Goal: Navigation & Orientation: Find specific page/section

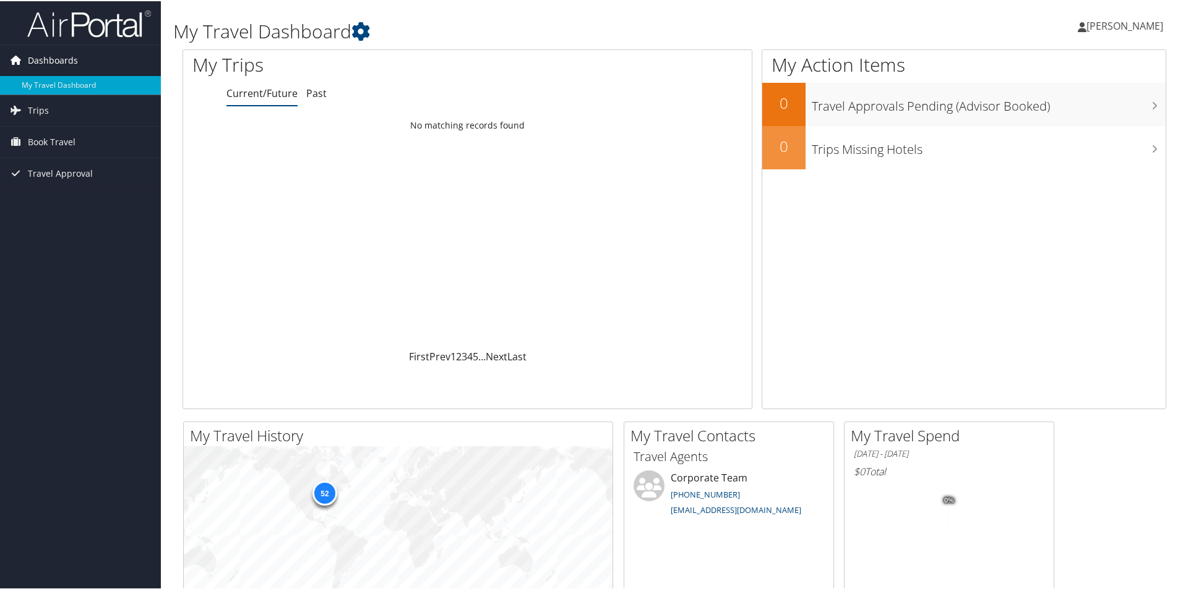
click at [45, 61] on span "Dashboards" at bounding box center [53, 59] width 50 height 31
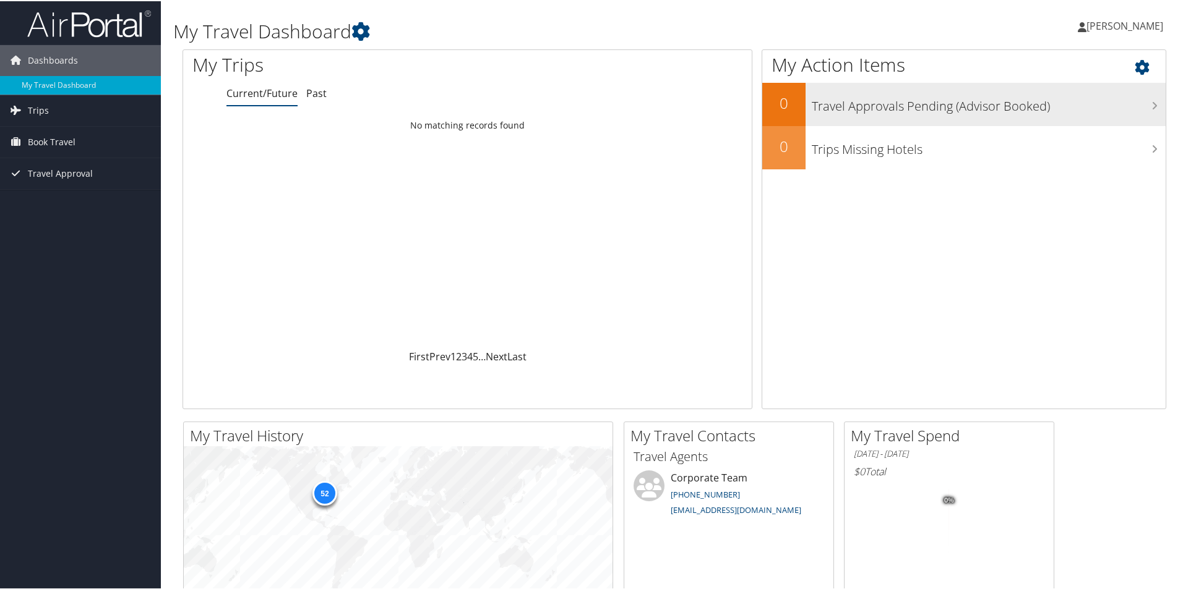
click at [1097, 114] on div "Travel Approvals Pending (Advisor Booked)" at bounding box center [985, 103] width 360 height 43
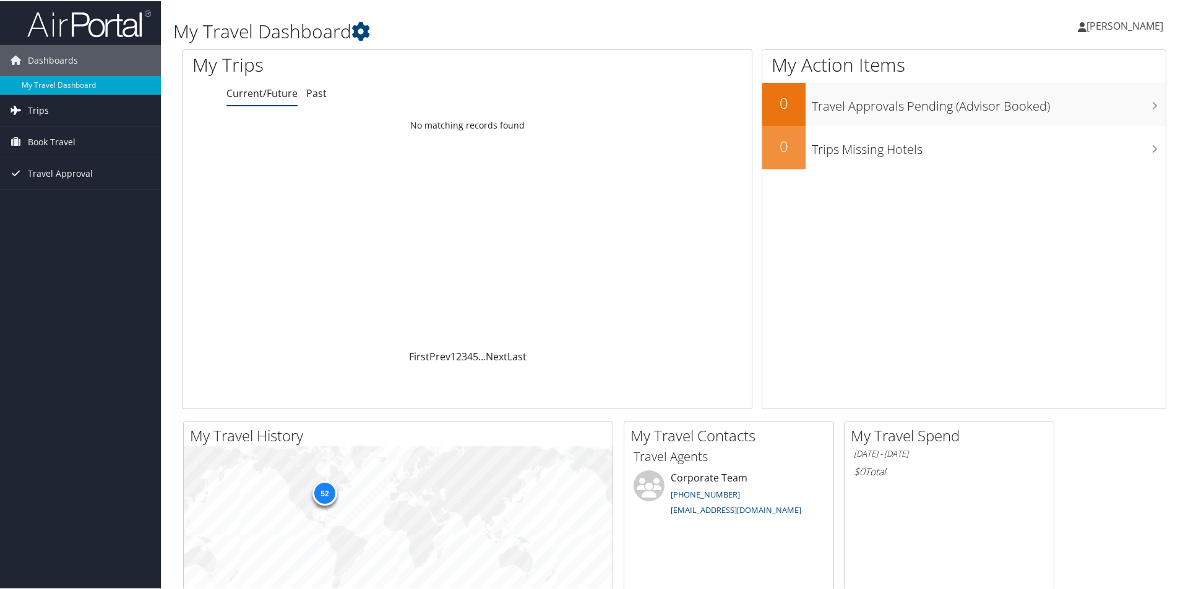
click at [28, 109] on span "Trips" at bounding box center [38, 109] width 21 height 31
click at [41, 145] on link "Past Trips" at bounding box center [80, 153] width 161 height 19
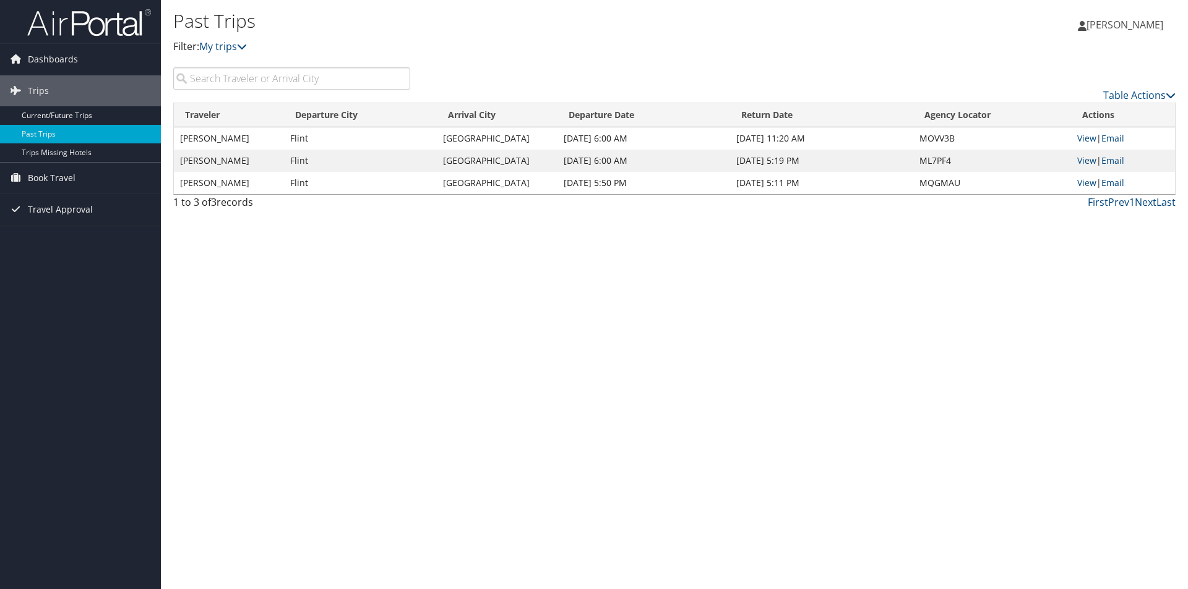
click at [1117, 22] on span "[PERSON_NAME]" at bounding box center [1124, 25] width 77 height 14
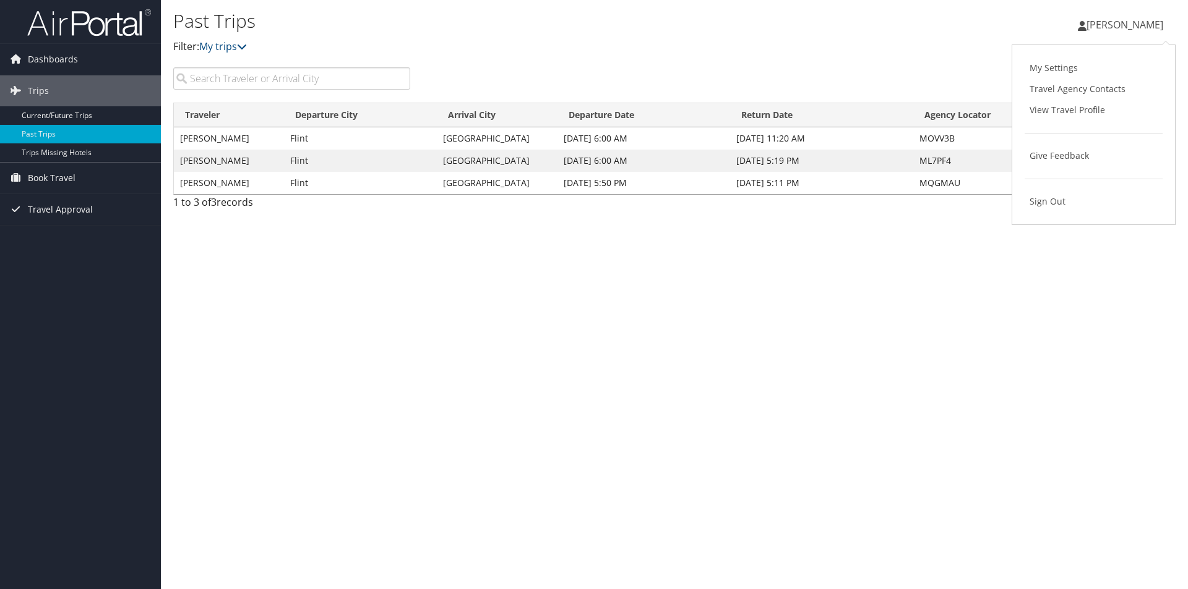
click at [1065, 111] on link "View Travel Profile" at bounding box center [1093, 110] width 138 height 21
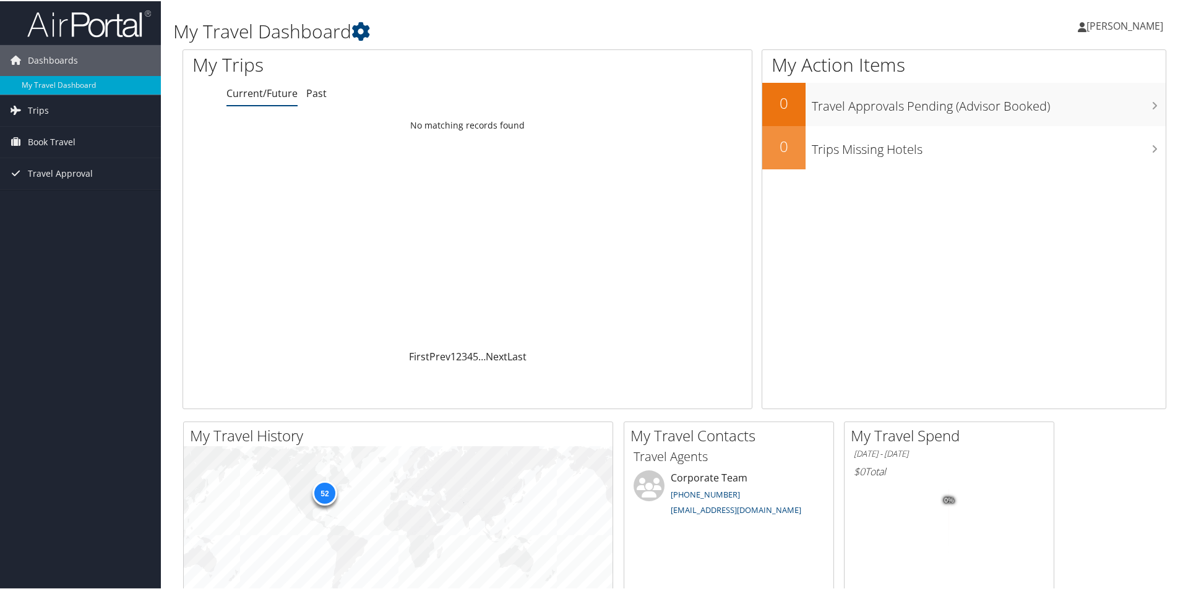
click at [1124, 32] on link "[PERSON_NAME]" at bounding box center [1127, 24] width 98 height 37
click at [1053, 65] on link "My Settings" at bounding box center [1091, 68] width 138 height 21
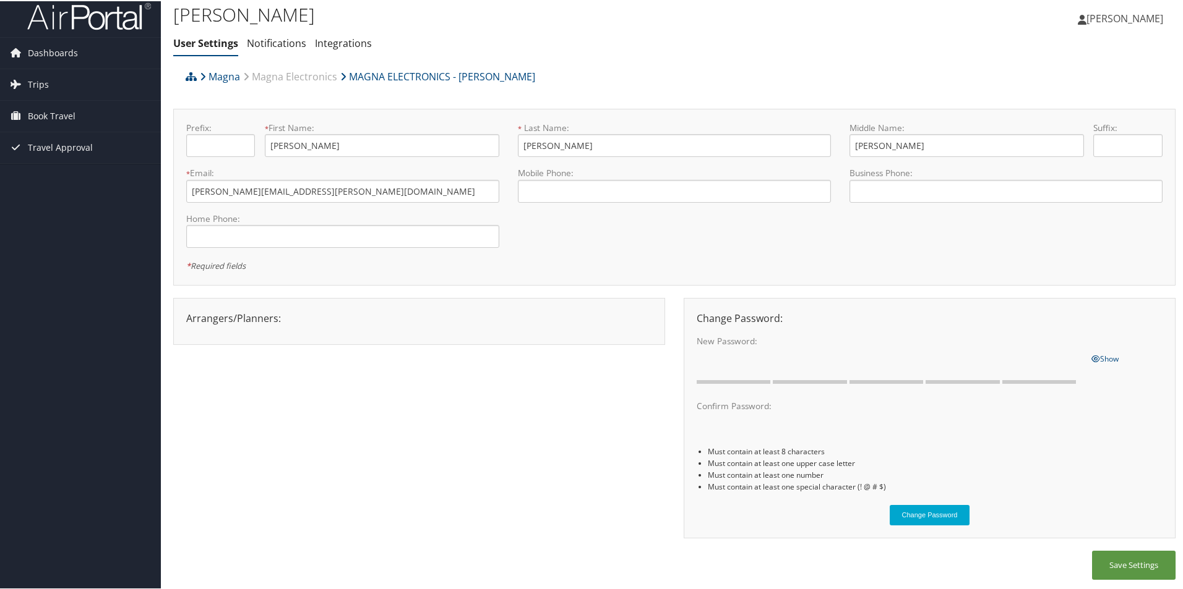
scroll to position [9, 0]
click at [62, 48] on span "Dashboards" at bounding box center [53, 50] width 50 height 31
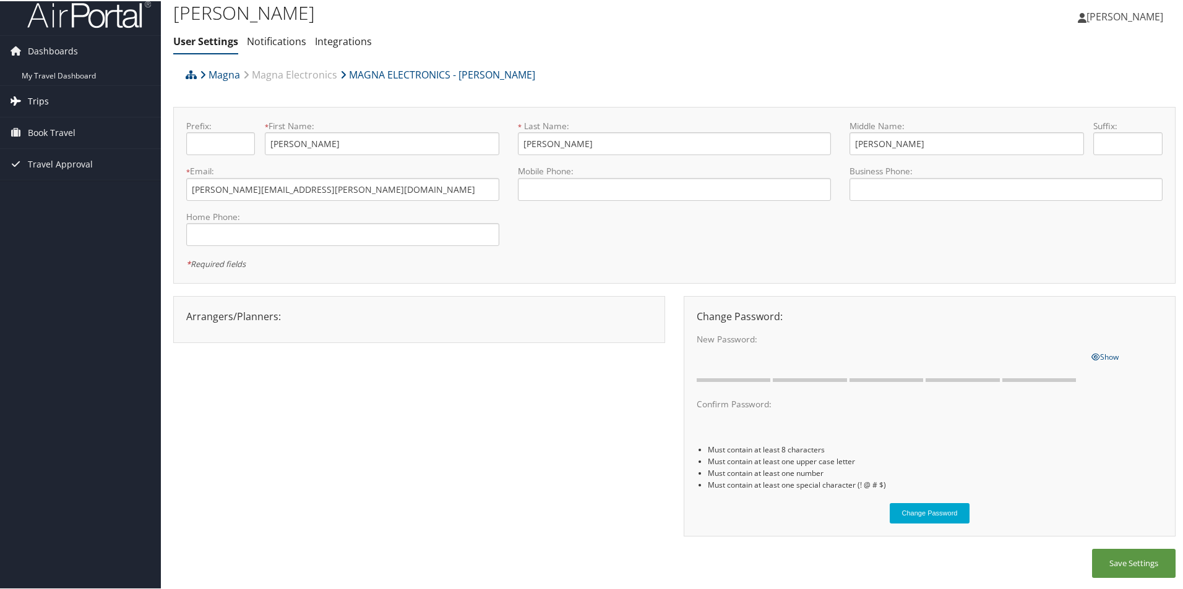
click at [44, 96] on span "Trips" at bounding box center [38, 100] width 21 height 31
click at [39, 187] on span "Book Travel" at bounding box center [52, 187] width 48 height 31
click at [43, 47] on span "Dashboards" at bounding box center [53, 50] width 50 height 31
click at [1130, 14] on span "[PERSON_NAME]" at bounding box center [1124, 16] width 77 height 14
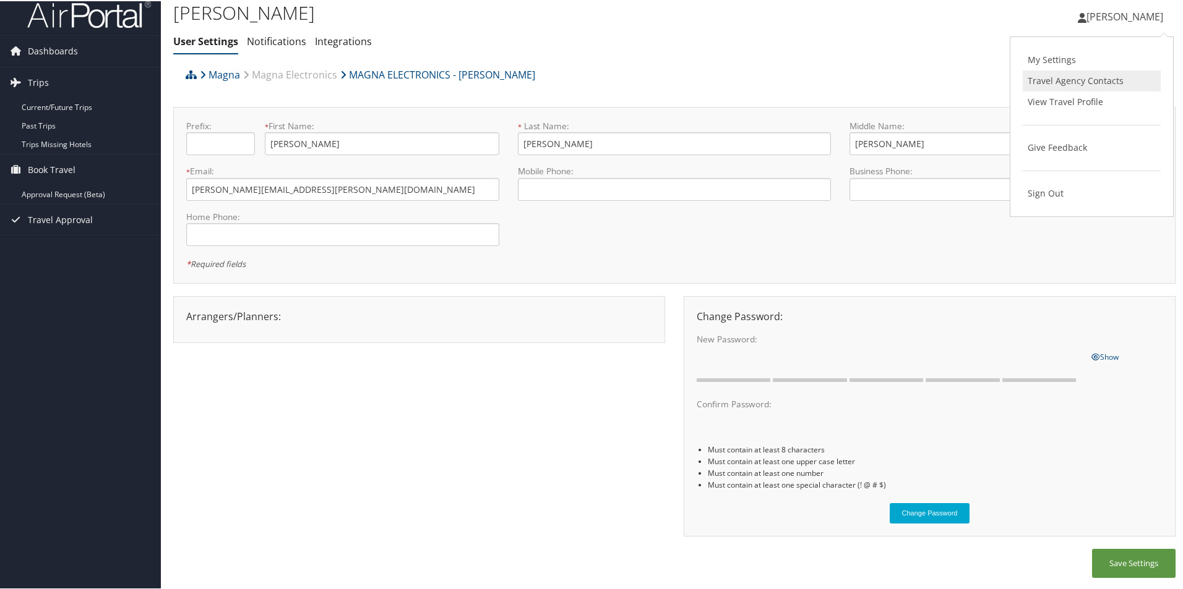
click at [1062, 83] on link "Travel Agency Contacts" at bounding box center [1091, 79] width 138 height 21
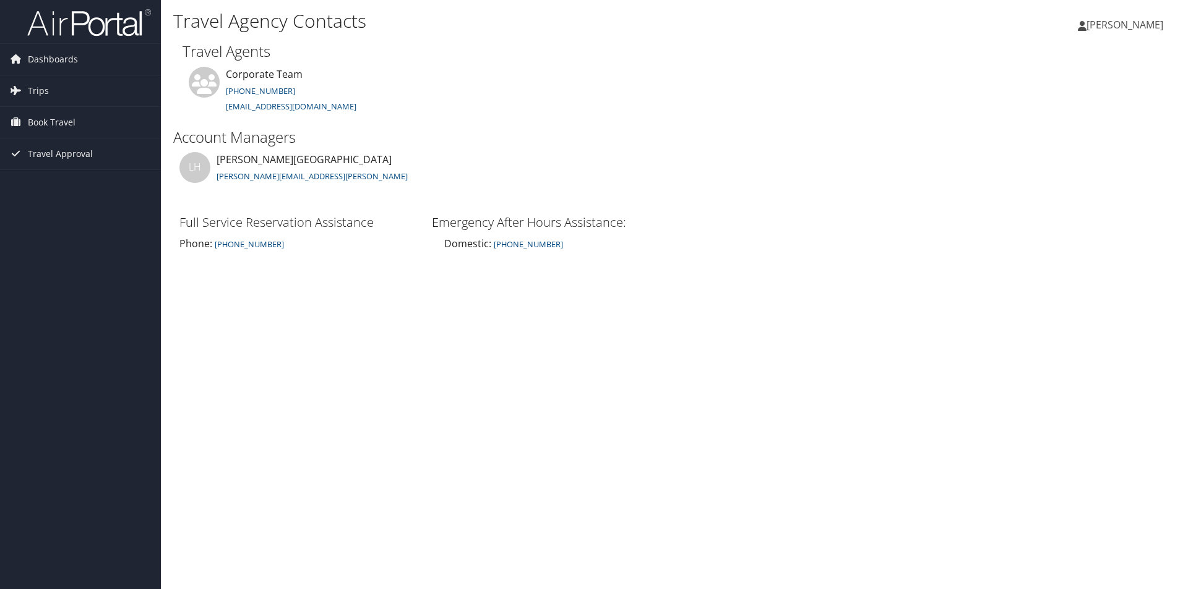
click at [1144, 29] on span "[PERSON_NAME]" at bounding box center [1124, 25] width 77 height 14
click at [755, 54] on h2 "Travel Agents" at bounding box center [674, 51] width 984 height 21
click at [65, 20] on img at bounding box center [89, 22] width 124 height 29
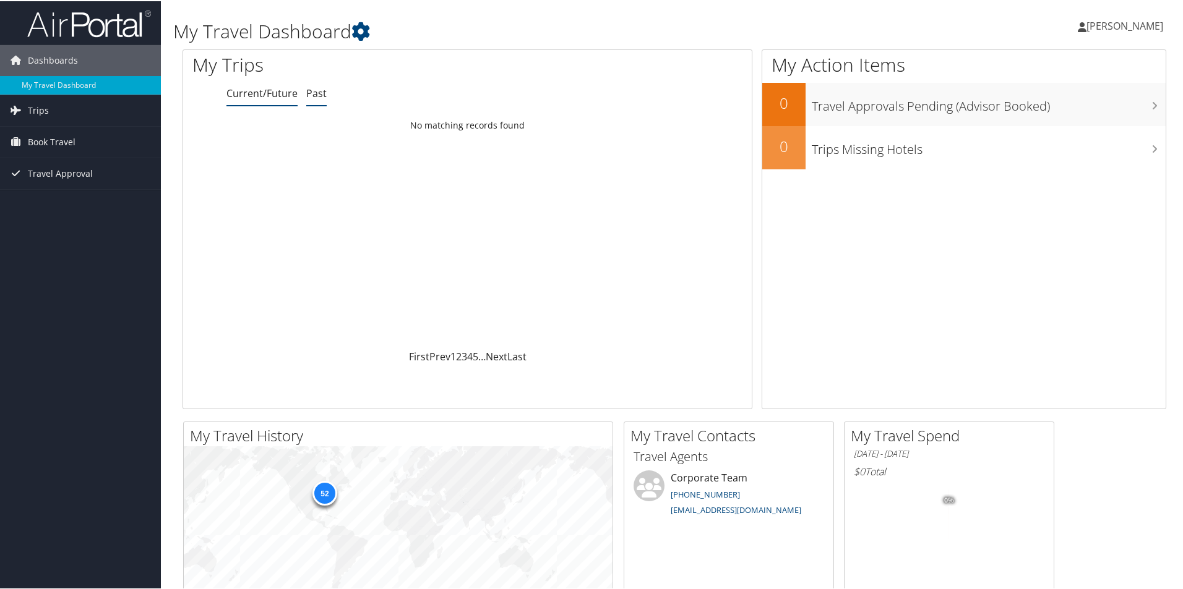
click at [309, 97] on link "Past" at bounding box center [316, 92] width 20 height 14
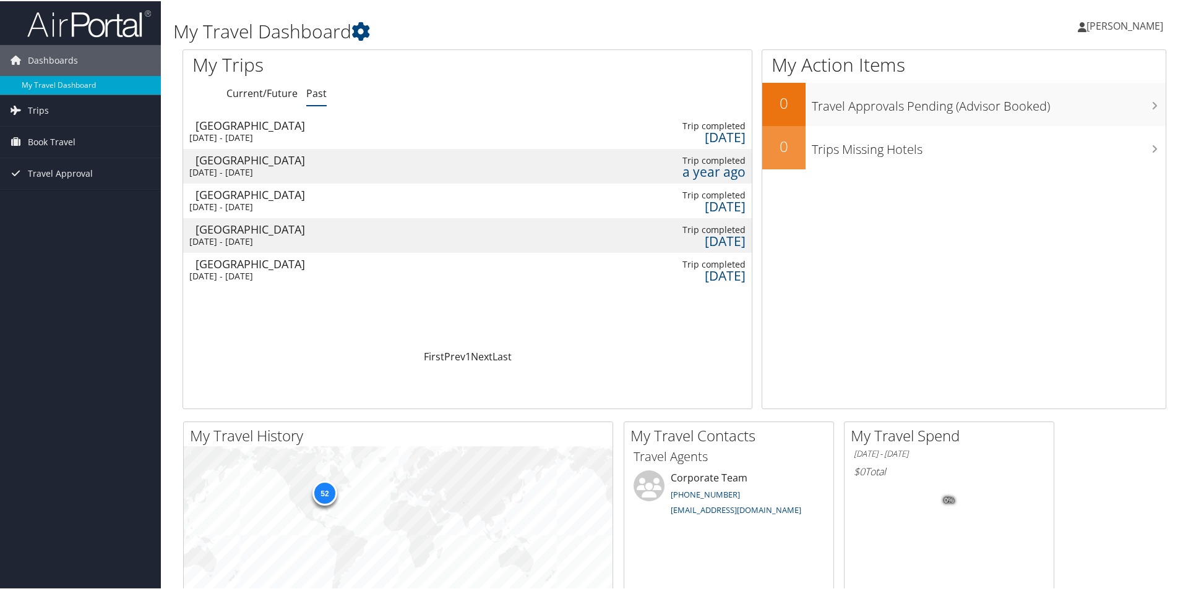
drag, startPoint x: 108, startPoint y: 22, endPoint x: 121, endPoint y: 19, distance: 12.8
click at [108, 22] on img at bounding box center [89, 22] width 124 height 29
